Goal: Task Accomplishment & Management: Manage account settings

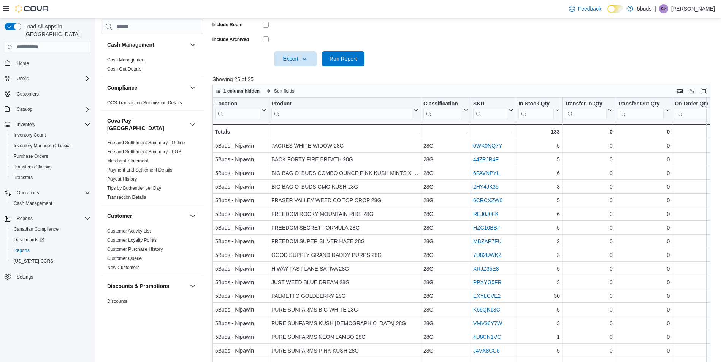
scroll to position [245, 0]
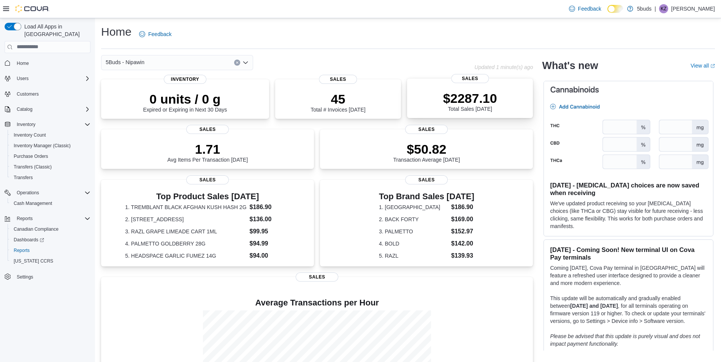
click at [479, 106] on div "$2287.10 Total Sales Today" at bounding box center [470, 101] width 54 height 21
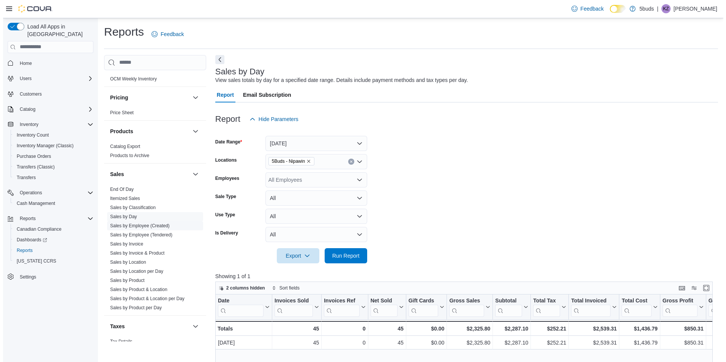
scroll to position [532, 0]
click at [139, 258] on span "Sales by Location" at bounding box center [125, 261] width 36 height 6
click at [132, 259] on link "Sales by Location" at bounding box center [125, 261] width 36 height 5
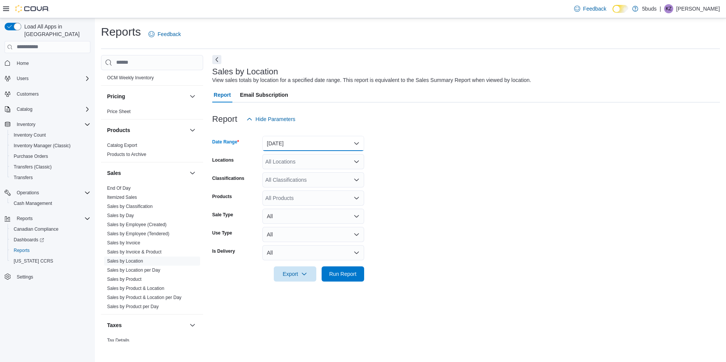
click at [307, 142] on button "Yesterday" at bounding box center [314, 143] width 102 height 15
click at [464, 144] on form "Date Range Yesterday Locations All Locations Classifications All Classification…" at bounding box center [466, 204] width 508 height 155
click at [290, 164] on div "All Locations" at bounding box center [314, 161] width 102 height 15
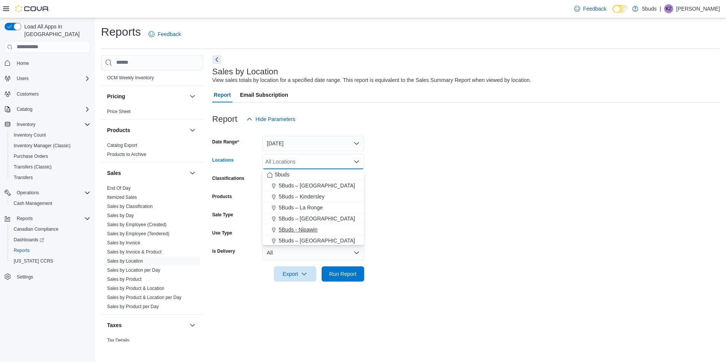
click at [290, 230] on span "5Buds - Nipawin" at bounding box center [298, 230] width 39 height 8
click at [304, 141] on button "Yesterday" at bounding box center [314, 143] width 102 height 15
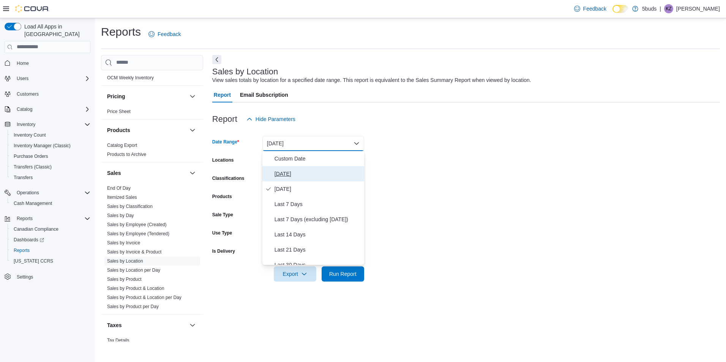
click at [292, 171] on span "Today" at bounding box center [318, 173] width 87 height 9
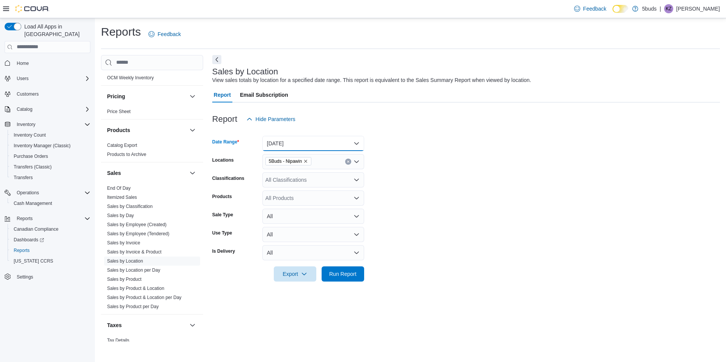
click at [300, 143] on button "Today" at bounding box center [314, 143] width 102 height 15
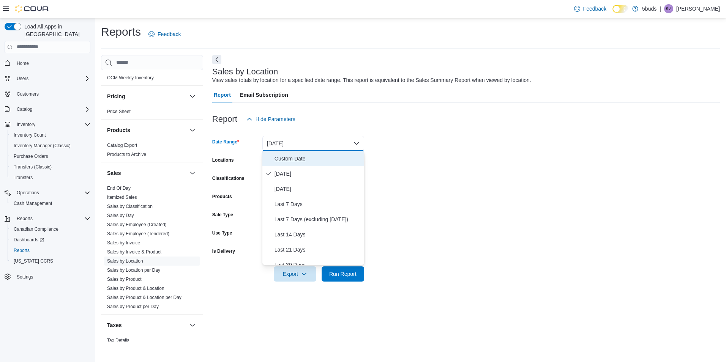
click at [298, 165] on button "Custom Date" at bounding box center [314, 158] width 102 height 15
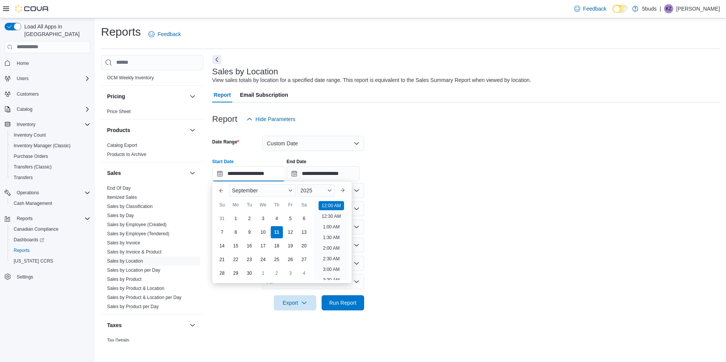
click at [278, 172] on input "**********" at bounding box center [248, 173] width 73 height 15
click at [336, 261] on li "6:00 PM" at bounding box center [331, 261] width 23 height 9
type input "**********"
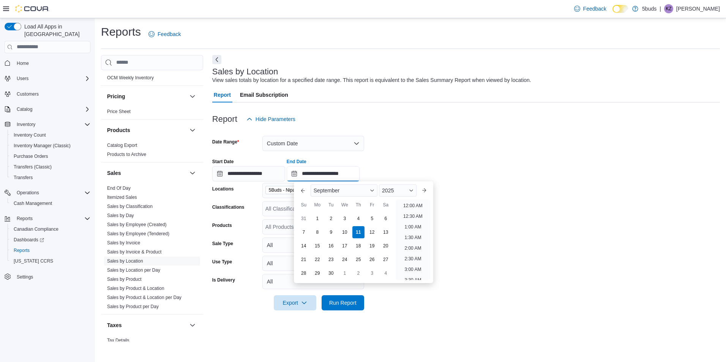
click at [342, 172] on input "**********" at bounding box center [323, 173] width 73 height 15
click at [416, 214] on li "7:00 PM" at bounding box center [413, 216] width 23 height 9
type input "**********"
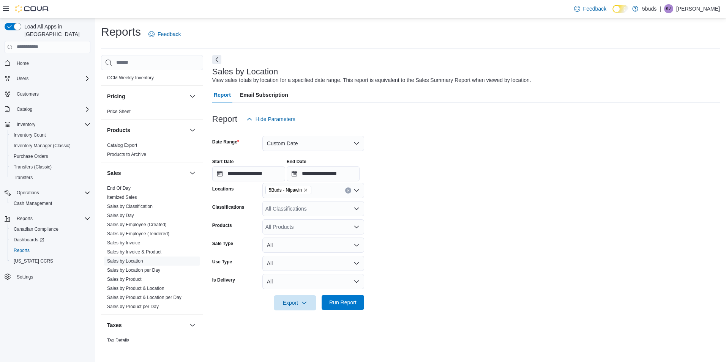
click at [336, 304] on span "Run Report" at bounding box center [342, 303] width 27 height 8
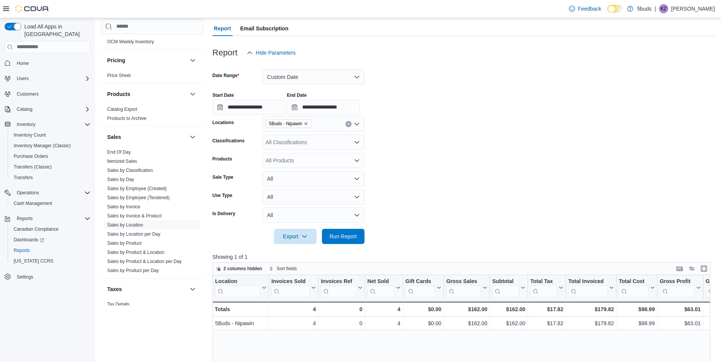
scroll to position [114, 0]
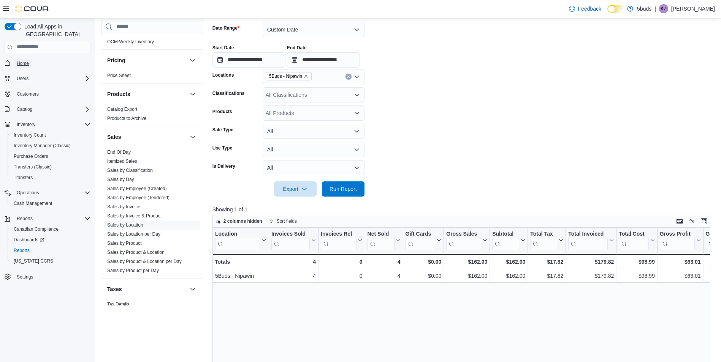
click at [30, 59] on link "Home" at bounding box center [23, 63] width 18 height 9
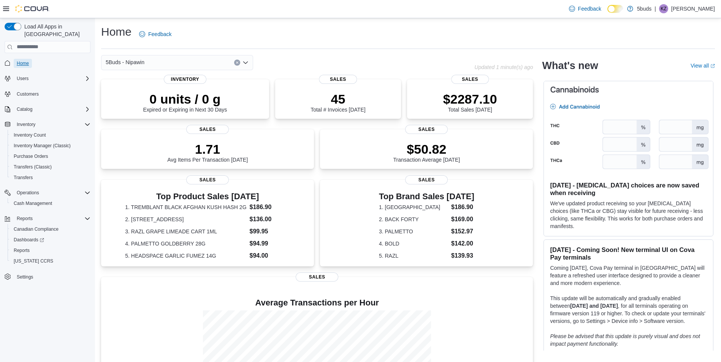
click at [19, 59] on span "Home" at bounding box center [23, 63] width 12 height 9
click at [26, 59] on span "Home" at bounding box center [23, 63] width 12 height 9
click at [26, 60] on span "Home" at bounding box center [23, 63] width 12 height 6
click at [27, 248] on span "Reports" at bounding box center [22, 251] width 16 height 6
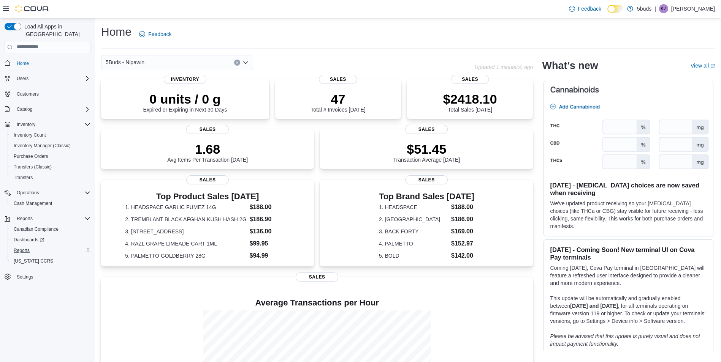
click at [34, 246] on div "Reports" at bounding box center [51, 250] width 80 height 9
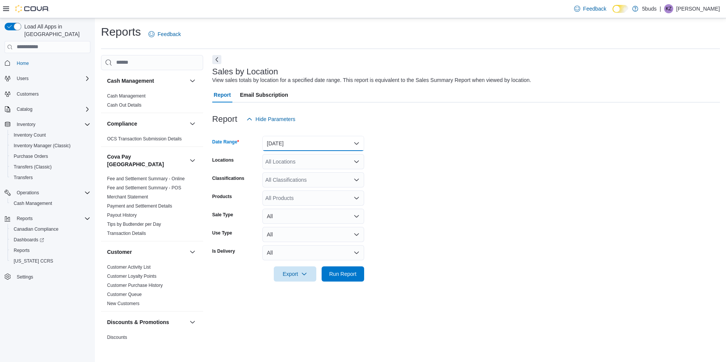
click at [320, 139] on button "[DATE]" at bounding box center [314, 143] width 102 height 15
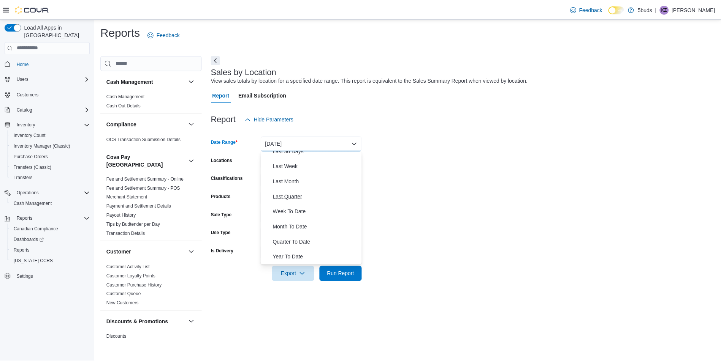
scroll to position [76, 0]
click at [293, 204] on span "Last Week" at bounding box center [318, 204] width 87 height 9
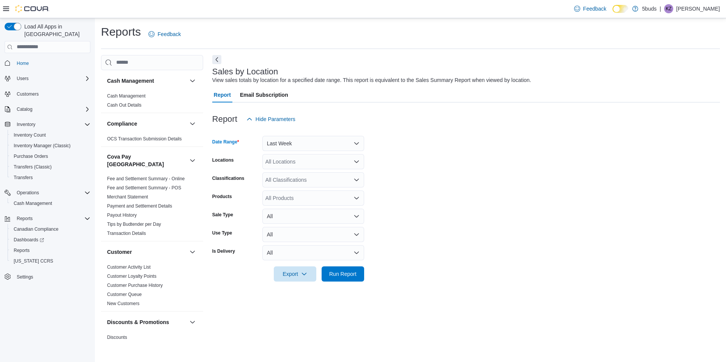
click at [292, 164] on div "All Locations" at bounding box center [314, 161] width 102 height 15
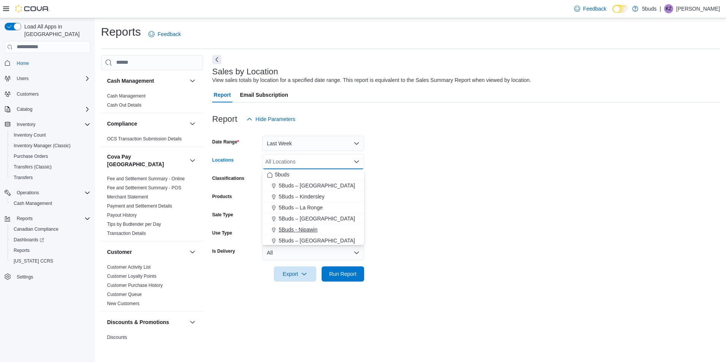
click at [308, 230] on span "5Buds - Nipawin" at bounding box center [298, 230] width 39 height 8
click at [428, 234] on form "Date Range Last Week Locations 5Buds - Nipawin Combo box. Selected. 5Buds - Nip…" at bounding box center [466, 204] width 508 height 155
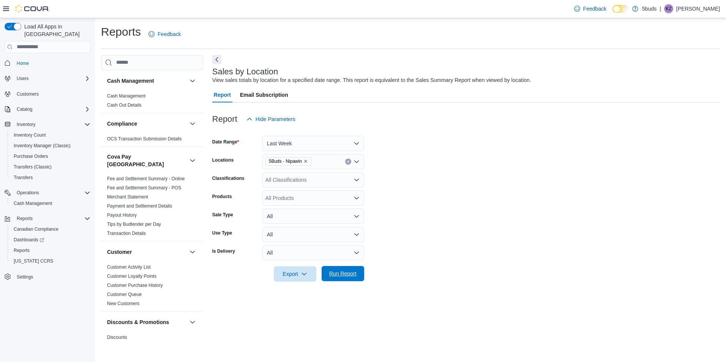
click at [345, 270] on span "Run Report" at bounding box center [342, 273] width 33 height 15
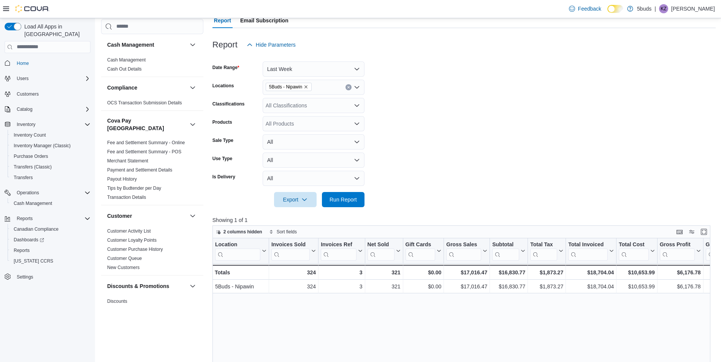
scroll to position [76, 0]
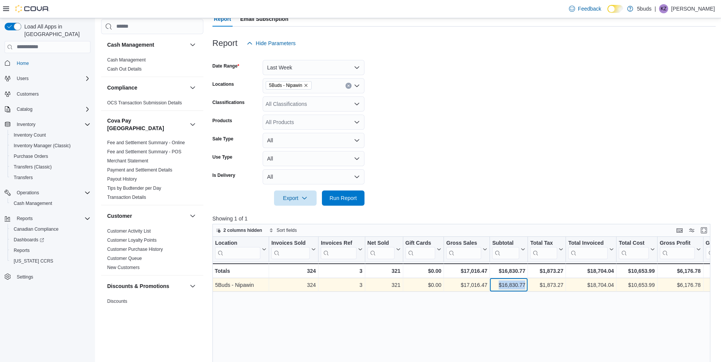
drag, startPoint x: 496, startPoint y: 283, endPoint x: 529, endPoint y: 286, distance: 32.8
click at [529, 286] on div "5Buds - Nipawin - Location, column 1, row 1 324 - Invoices Sold, column 2, row …" at bounding box center [631, 285] width 839 height 14
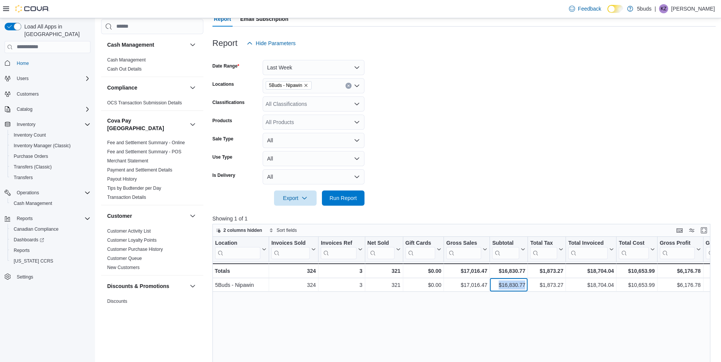
copy div "$16,830.77 - Subtotal, column 7, row 1"
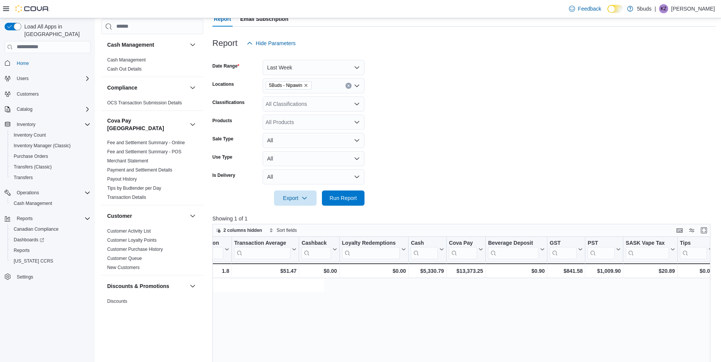
drag, startPoint x: 517, startPoint y: 326, endPoint x: 632, endPoint y: 324, distance: 115.1
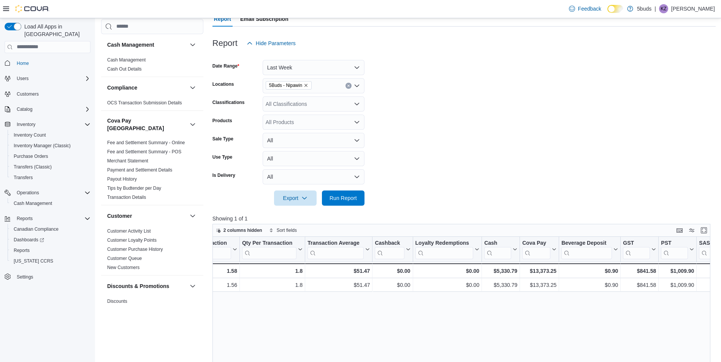
drag, startPoint x: 532, startPoint y: 334, endPoint x: 475, endPoint y: 334, distance: 57.0
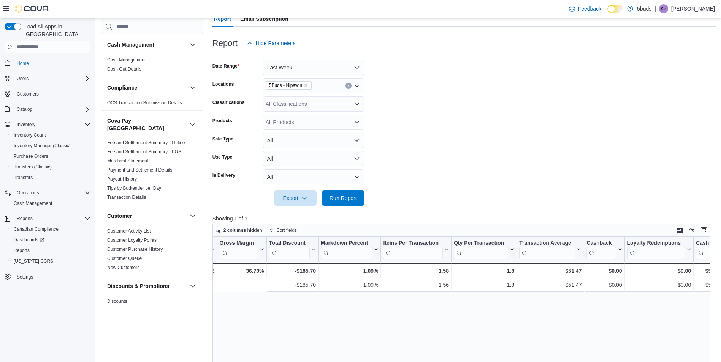
scroll to position [0, 0]
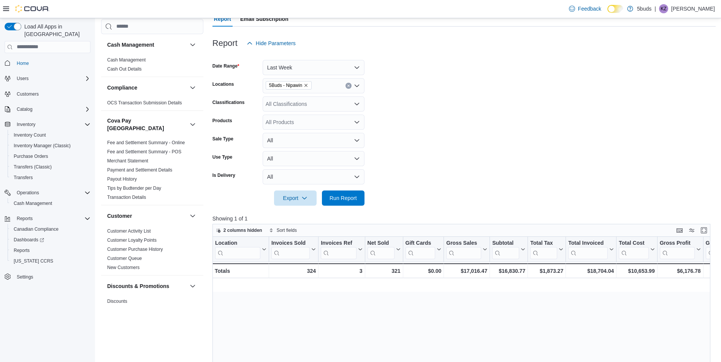
drag, startPoint x: 367, startPoint y: 312, endPoint x: 235, endPoint y: 302, distance: 132.6
click at [299, 64] on button "Last Week" at bounding box center [314, 67] width 102 height 15
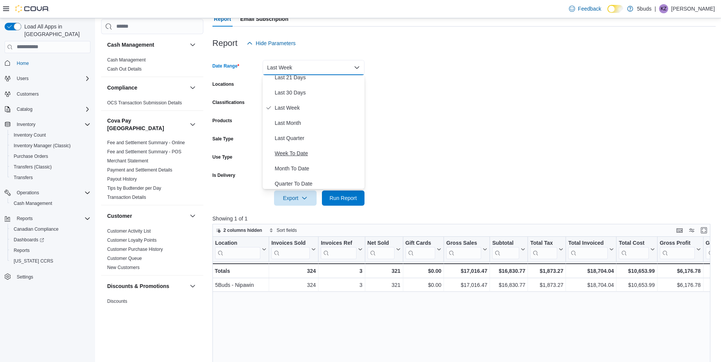
scroll to position [110, 0]
click at [304, 159] on span "Month To Date" at bounding box center [318, 154] width 87 height 9
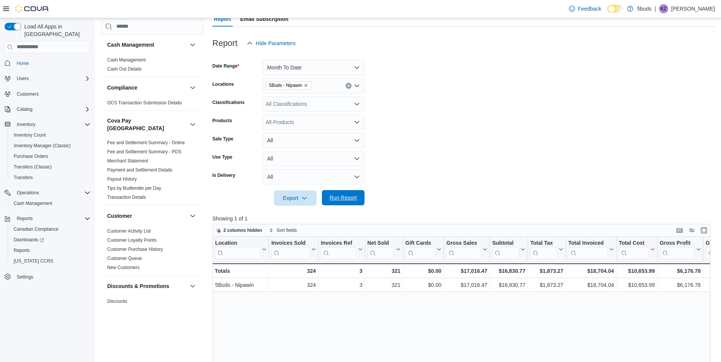
click at [339, 201] on span "Run Report" at bounding box center [342, 198] width 27 height 8
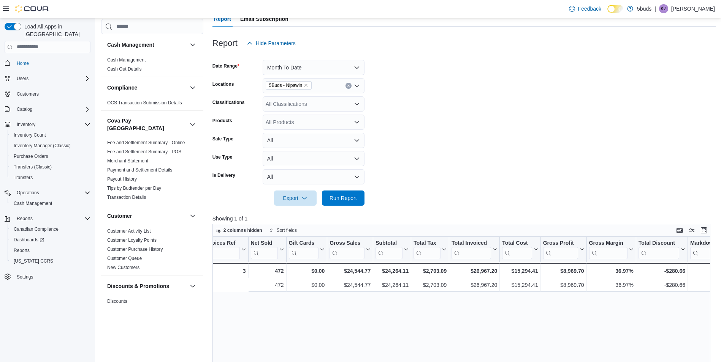
scroll to position [0, 229]
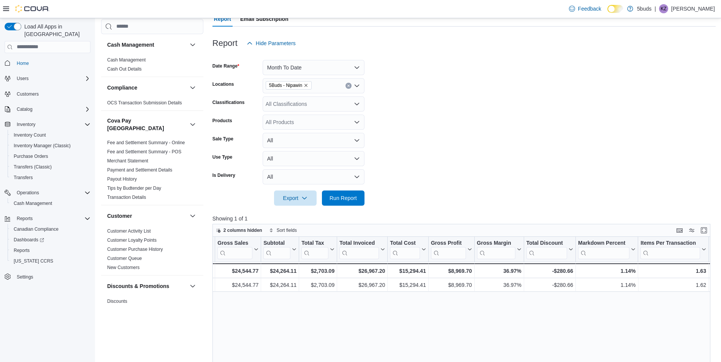
drag, startPoint x: 478, startPoint y: 302, endPoint x: 536, endPoint y: 301, distance: 57.8
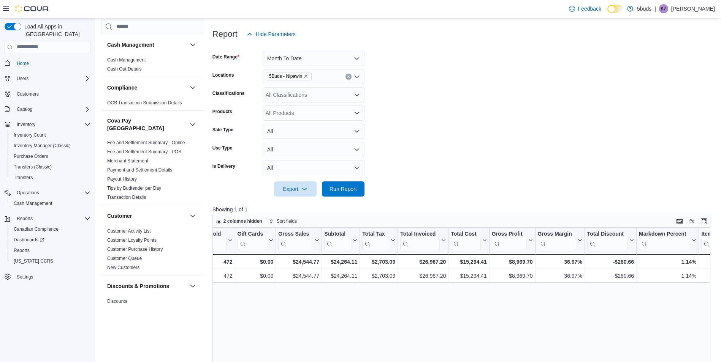
scroll to position [0, 0]
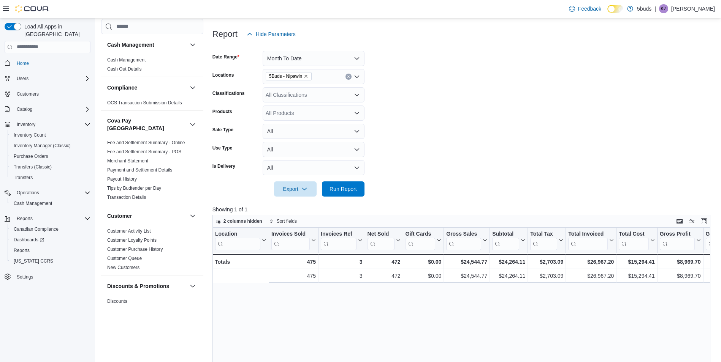
drag, startPoint x: 486, startPoint y: 307, endPoint x: 415, endPoint y: 310, distance: 71.5
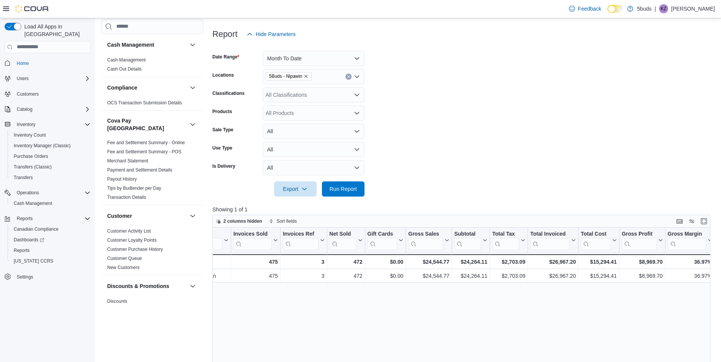
drag, startPoint x: 444, startPoint y: 312, endPoint x: 488, endPoint y: 310, distance: 43.7
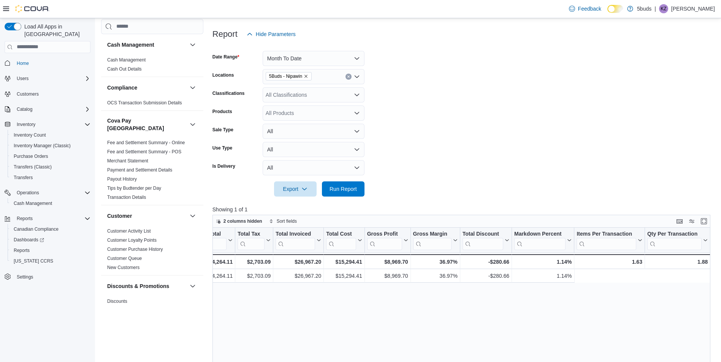
drag, startPoint x: 466, startPoint y: 314, endPoint x: 595, endPoint y: 318, distance: 128.5
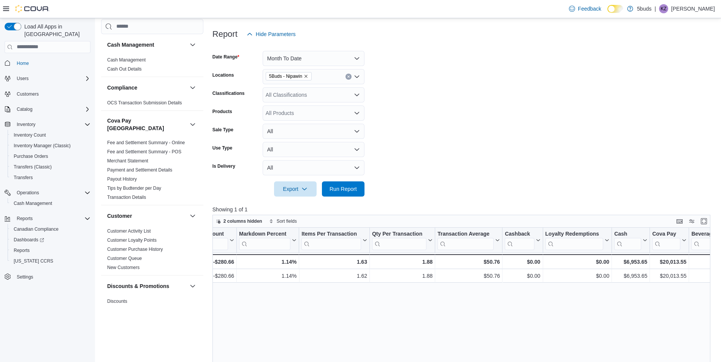
drag, startPoint x: 555, startPoint y: 318, endPoint x: 565, endPoint y: 318, distance: 9.5
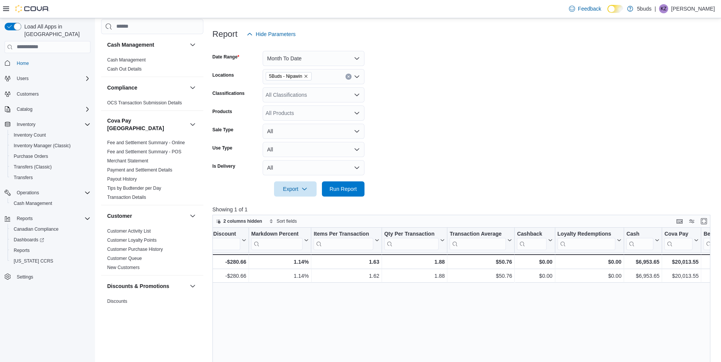
drag, startPoint x: 479, startPoint y: 317, endPoint x: 426, endPoint y: 321, distance: 53.4
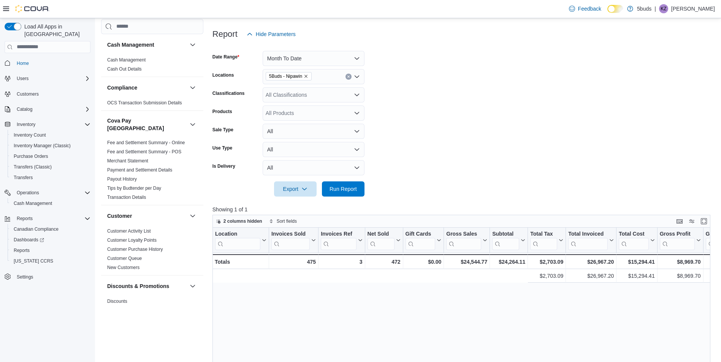
drag, startPoint x: 407, startPoint y: 310, endPoint x: 260, endPoint y: 304, distance: 147.2
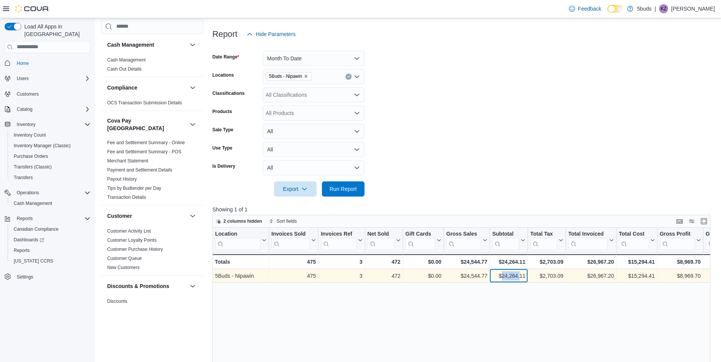
drag, startPoint x: 504, startPoint y: 278, endPoint x: 521, endPoint y: 279, distance: 17.1
click at [521, 279] on div "$24,264.11" at bounding box center [508, 276] width 33 height 9
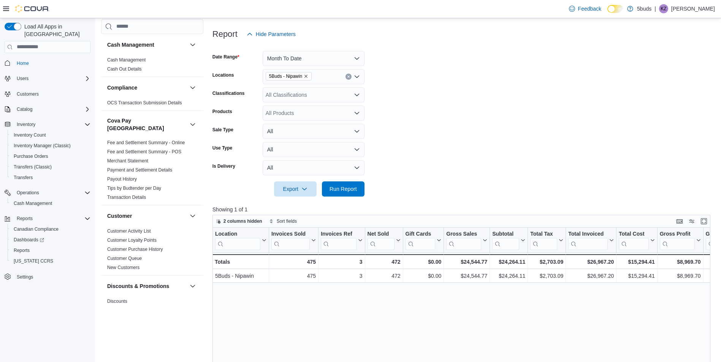
drag, startPoint x: 521, startPoint y: 279, endPoint x: 506, endPoint y: 298, distance: 23.6
click at [509, 307] on div "Location Click to view column header actions Invoices Sold Click to view column…" at bounding box center [463, 366] width 503 height 277
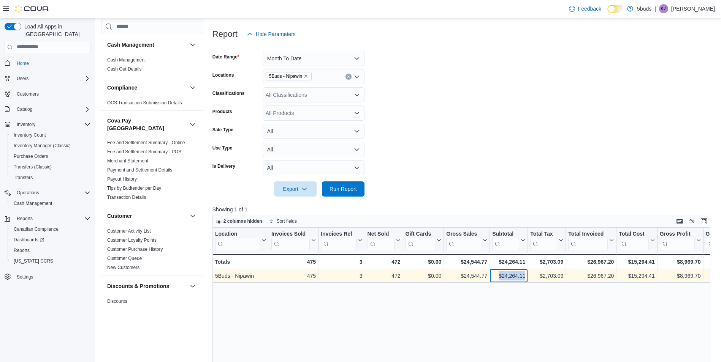
drag, startPoint x: 499, startPoint y: 275, endPoint x: 526, endPoint y: 278, distance: 27.1
click at [526, 278] on div "$24,264.11 - Subtotal, column 7, row 1" at bounding box center [509, 276] width 38 height 14
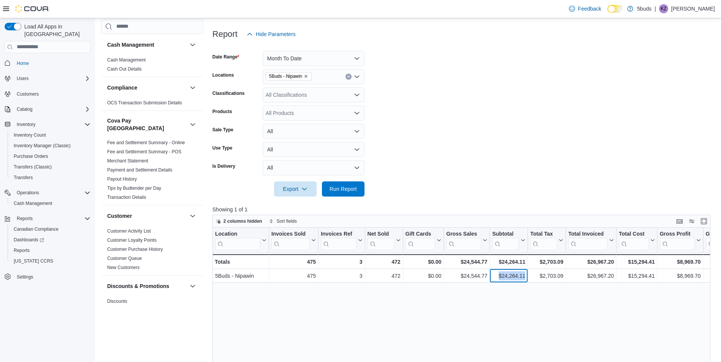
copy div "$24,264.11"
click at [33, 60] on span "Home" at bounding box center [52, 63] width 77 height 9
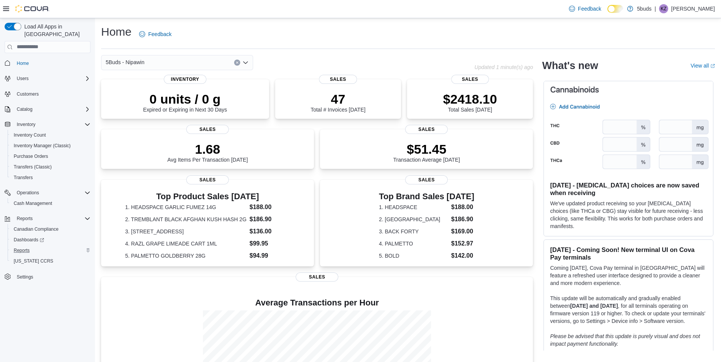
click at [42, 246] on div "Reports" at bounding box center [51, 250] width 80 height 9
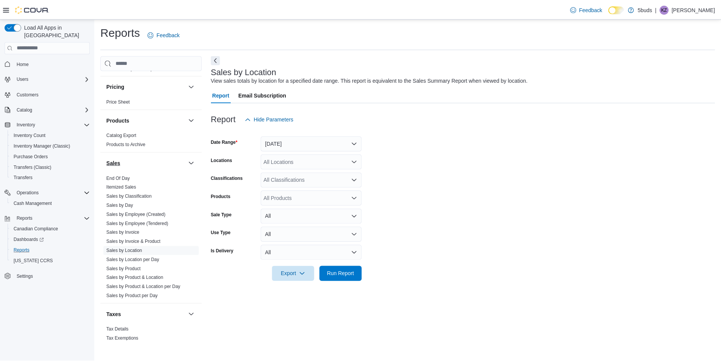
scroll to position [549, 0]
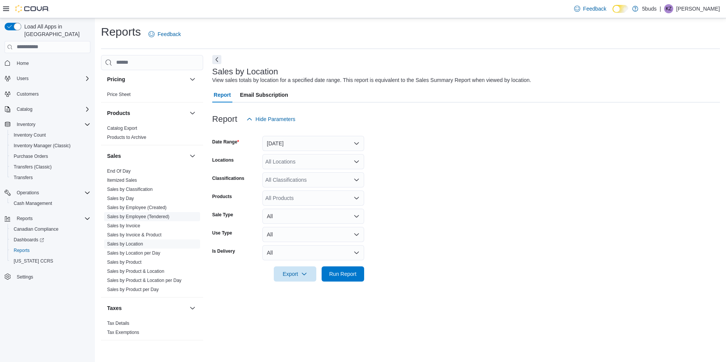
click at [153, 214] on span "Sales by Employee (Tendered)" at bounding box center [152, 216] width 96 height 9
click at [155, 214] on link "Sales by Employee (Tendered)" at bounding box center [138, 216] width 62 height 5
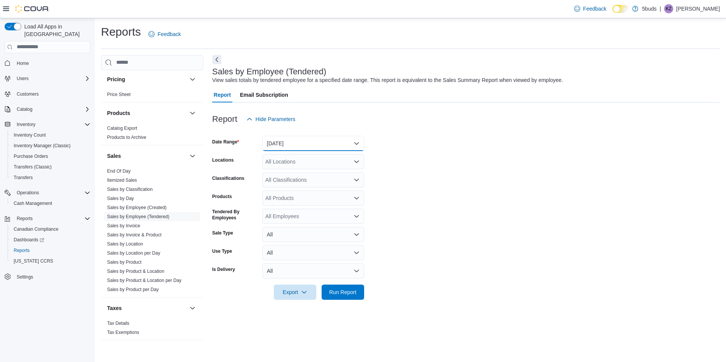
click at [299, 142] on button "[DATE]" at bounding box center [314, 143] width 102 height 15
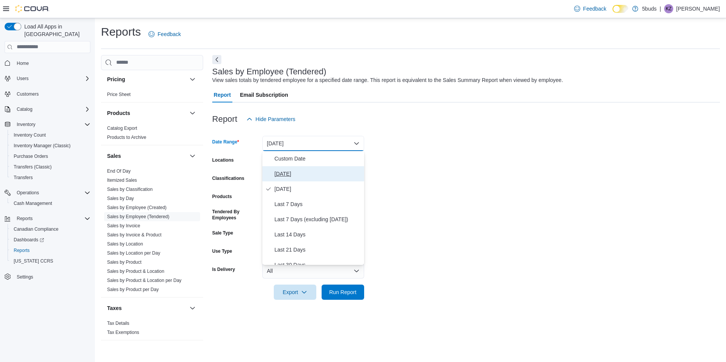
click at [289, 173] on span "[DATE]" at bounding box center [318, 173] width 87 height 9
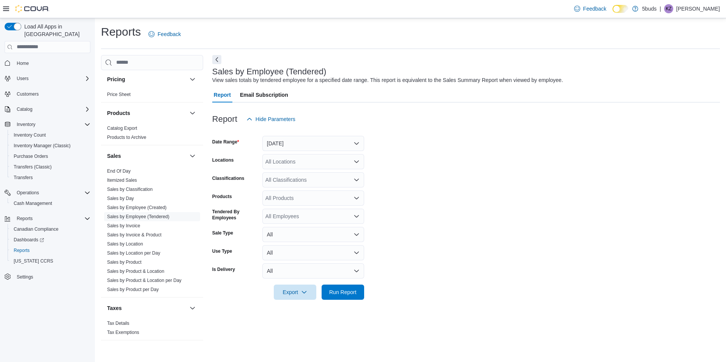
click at [293, 165] on div "All Locations" at bounding box center [314, 161] width 102 height 15
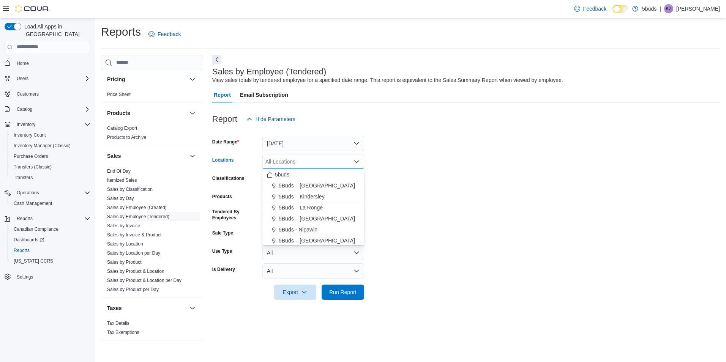
click at [299, 229] on span "5Buds - Nipawin" at bounding box center [298, 230] width 39 height 8
click at [479, 219] on form "Date Range Today Locations 5Buds - Nipawin Combo box. Selected. 5Buds - Nipawin…" at bounding box center [466, 213] width 508 height 173
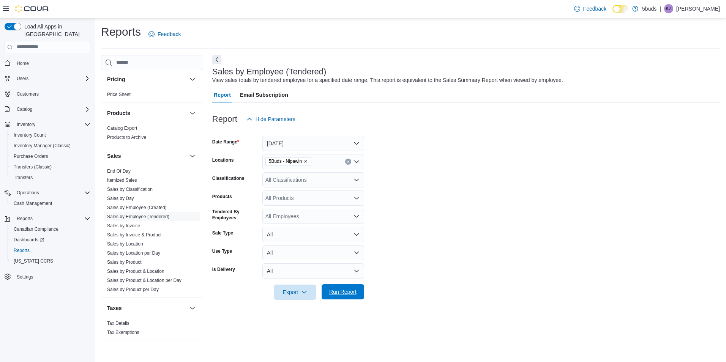
click at [339, 291] on span "Run Report" at bounding box center [342, 292] width 27 height 8
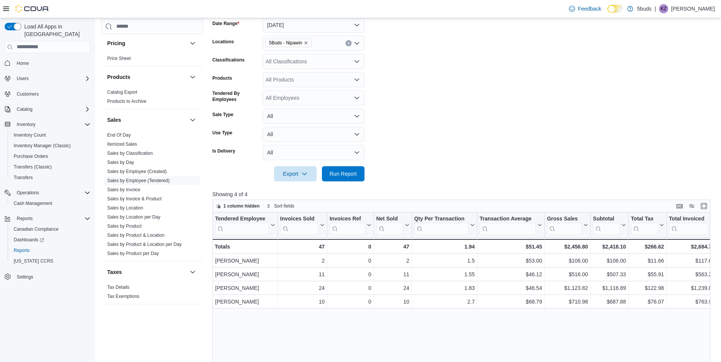
scroll to position [85, 0]
drag, startPoint x: 430, startPoint y: 149, endPoint x: 400, endPoint y: 104, distance: 53.9
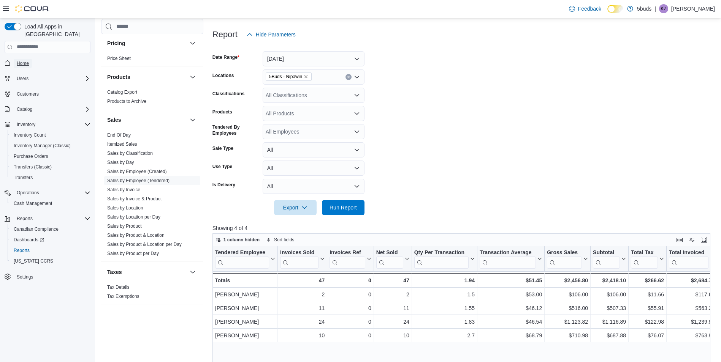
click at [27, 60] on span "Home" at bounding box center [23, 63] width 12 height 6
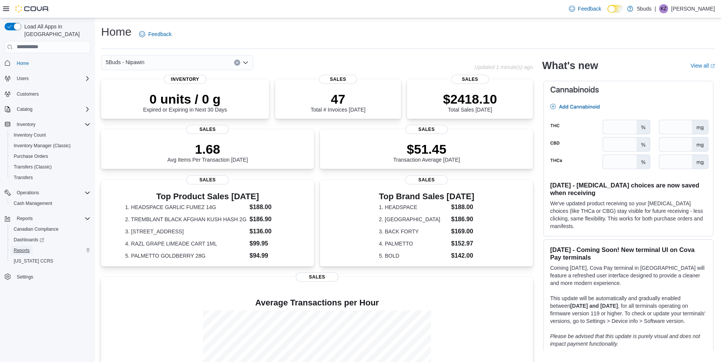
click at [30, 246] on link "Reports" at bounding box center [22, 250] width 22 height 9
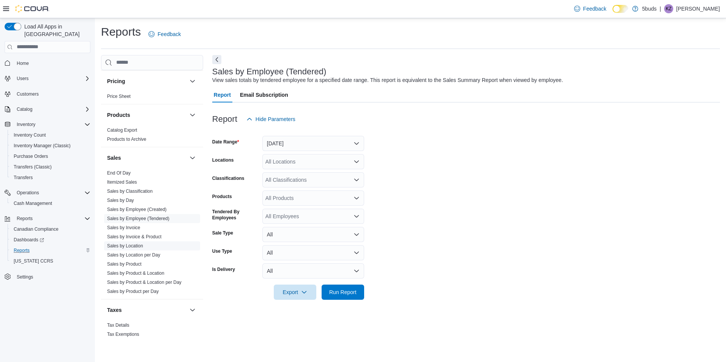
scroll to position [549, 0]
click at [154, 251] on link "Sales by Location per Day" at bounding box center [133, 253] width 53 height 5
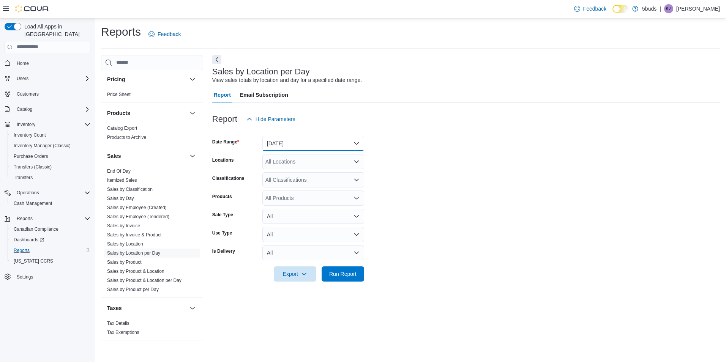
click at [295, 141] on button "[DATE]" at bounding box center [314, 143] width 102 height 15
click at [428, 146] on form "Date Range [DATE] Locations All Locations Classifications All Classifications P…" at bounding box center [466, 204] width 508 height 155
click at [330, 138] on button "[DATE]" at bounding box center [314, 143] width 102 height 15
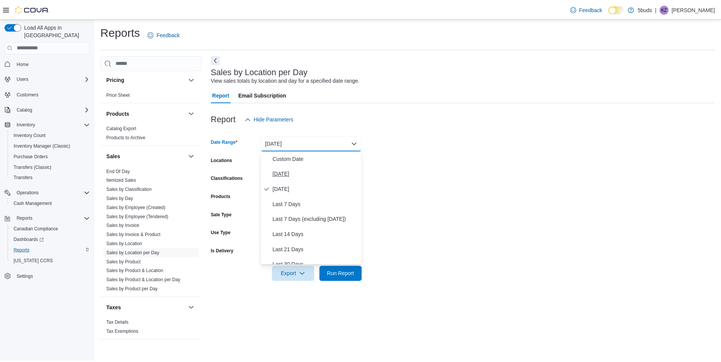
scroll to position [38, 0]
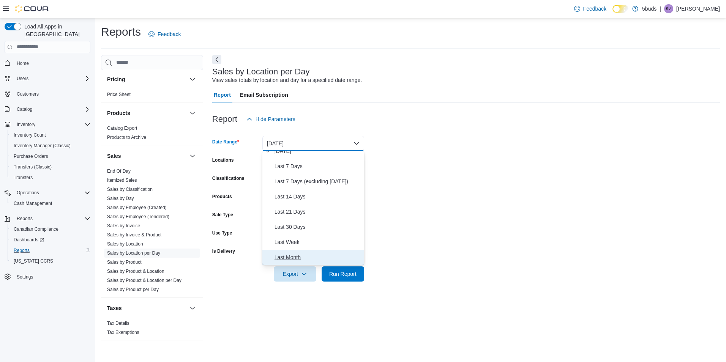
click at [301, 259] on span "Last Month" at bounding box center [318, 257] width 87 height 9
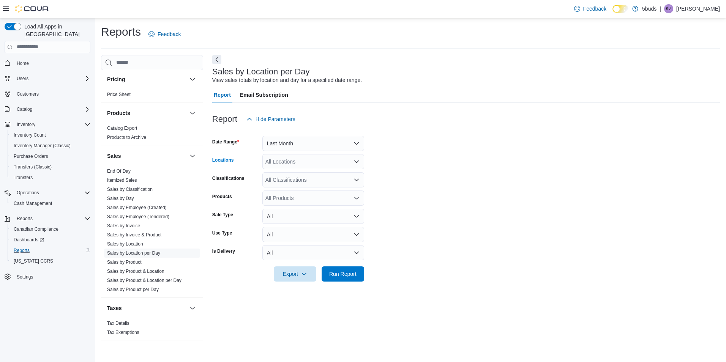
click at [317, 169] on div "All Locations" at bounding box center [314, 161] width 102 height 15
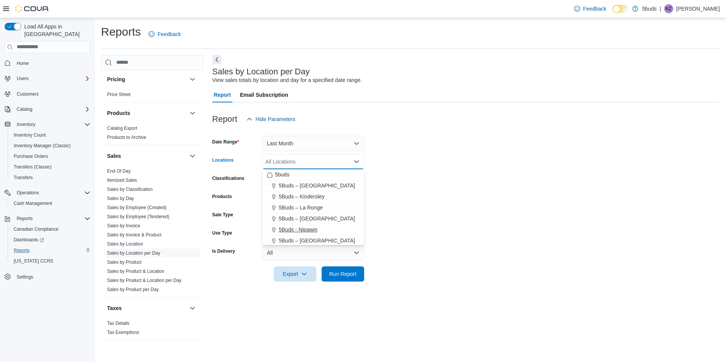
click at [296, 228] on span "5Buds - Nipawin" at bounding box center [298, 230] width 39 height 8
click at [343, 274] on span "Run Report" at bounding box center [342, 274] width 27 height 8
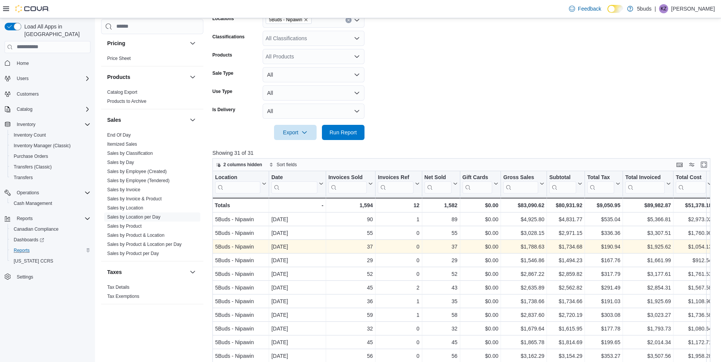
scroll to position [6, 0]
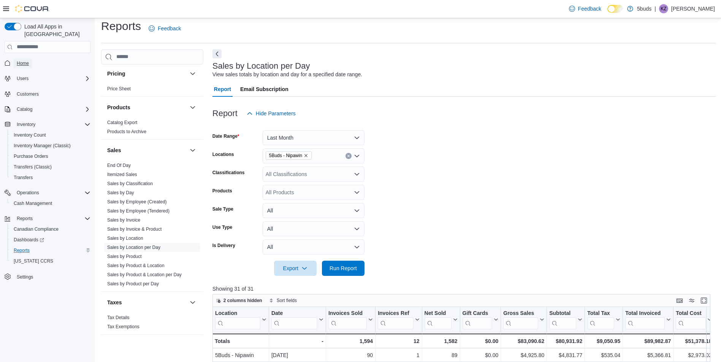
click at [21, 60] on span "Home" at bounding box center [23, 63] width 12 height 6
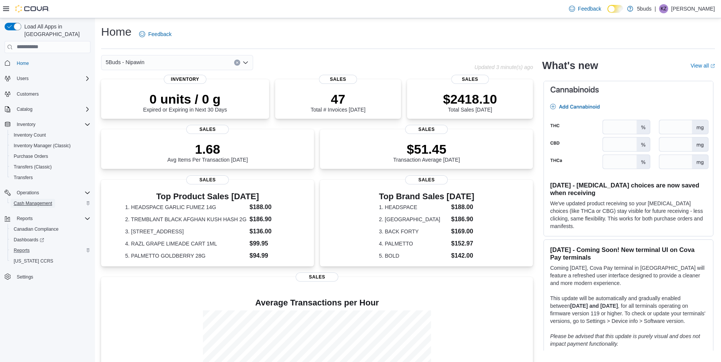
click at [36, 201] on span "Cash Management" at bounding box center [33, 203] width 38 height 9
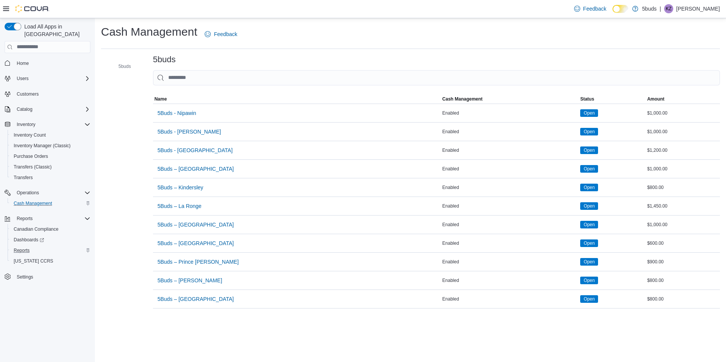
click at [704, 10] on p "[PERSON_NAME]" at bounding box center [699, 8] width 44 height 9
click at [669, 74] on span "Sign Out" at bounding box center [671, 75] width 21 height 8
